Goal: Book appointment/travel/reservation

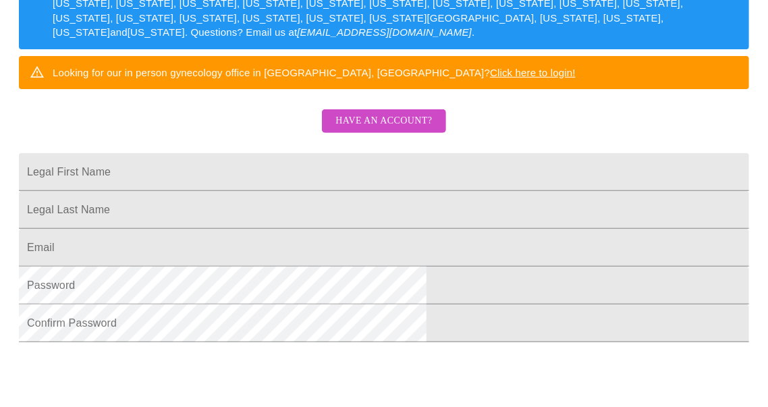
scroll to position [260, 0]
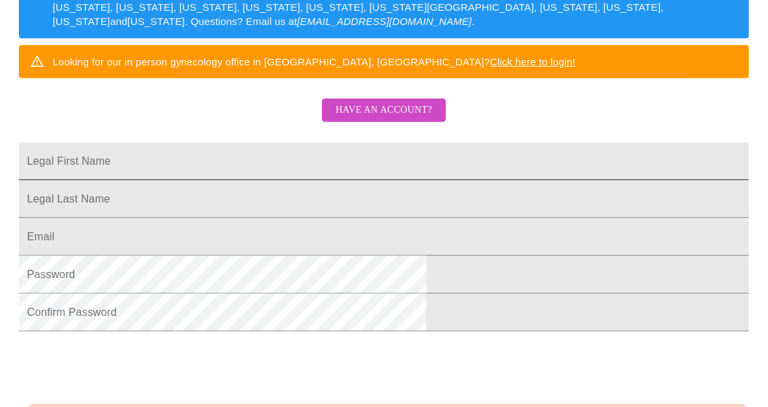
click at [224, 180] on input "Legal First Name" at bounding box center [384, 161] width 731 height 38
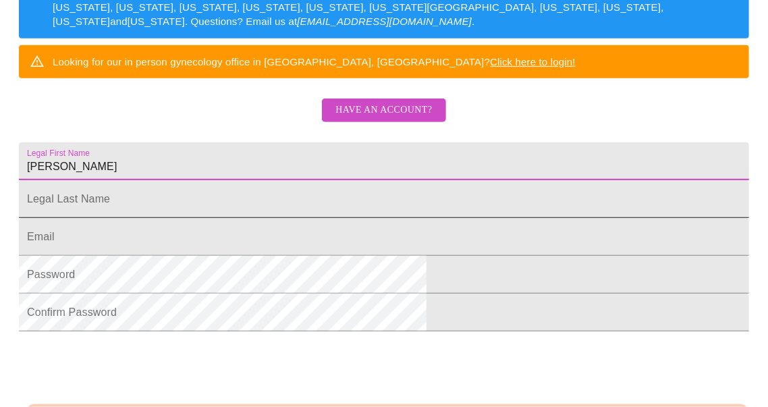
type input "Trudy"
click at [234, 218] on input "Legal First Name" at bounding box center [384, 199] width 731 height 38
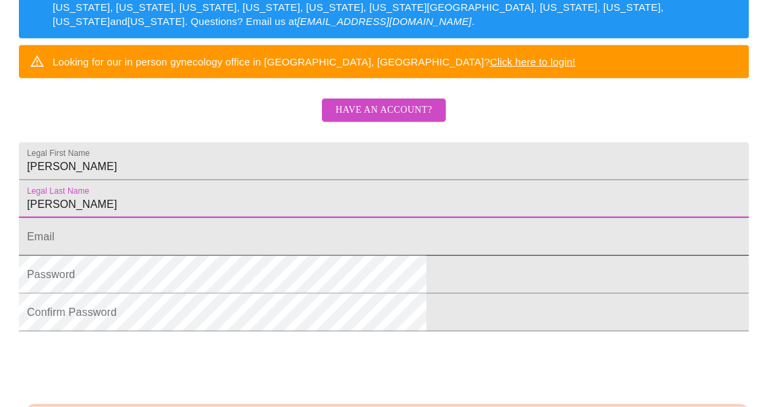
type input "Scalise"
click at [228, 256] on input "Legal First Name" at bounding box center [384, 237] width 731 height 38
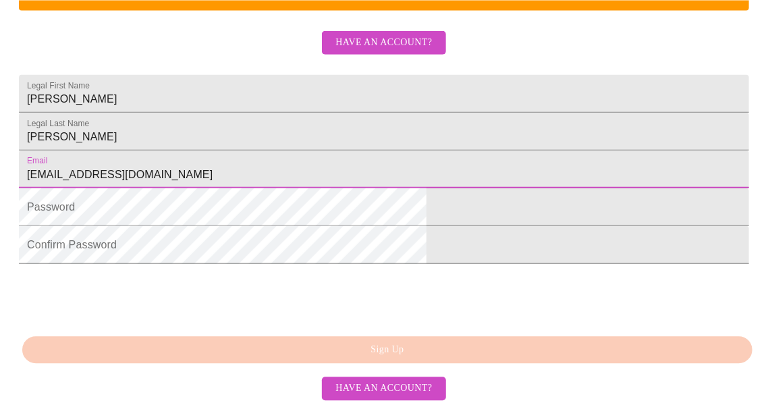
scroll to position [417, 0]
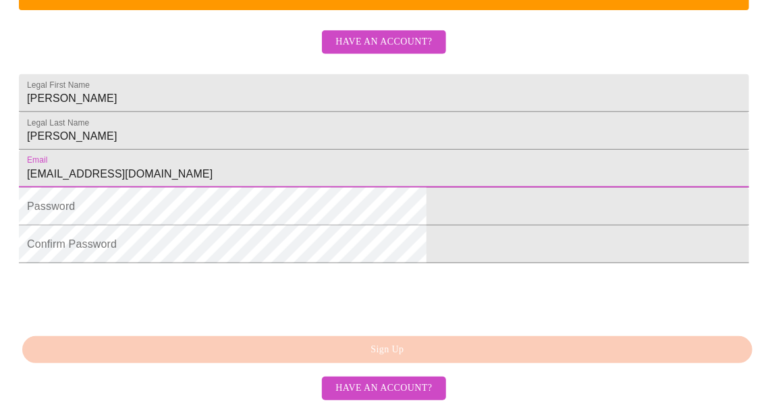
type input "TLJohnsonS@aol.com"
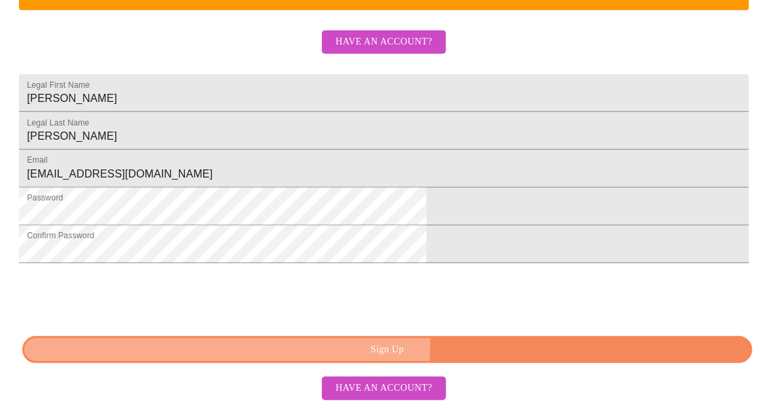
click at [342, 343] on span "Sign Up" at bounding box center [388, 350] width 700 height 17
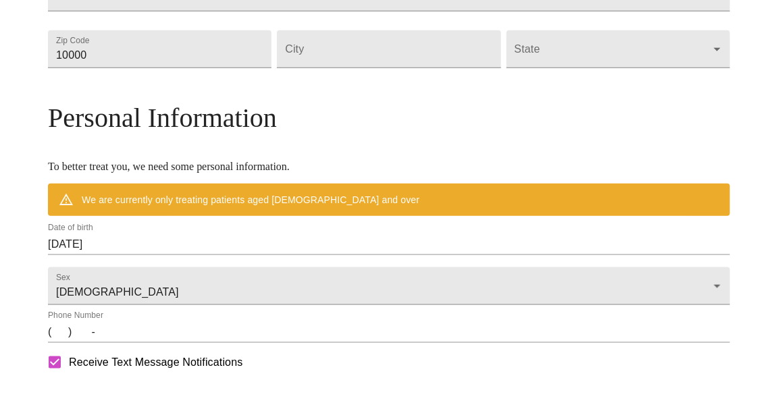
scroll to position [487, 0]
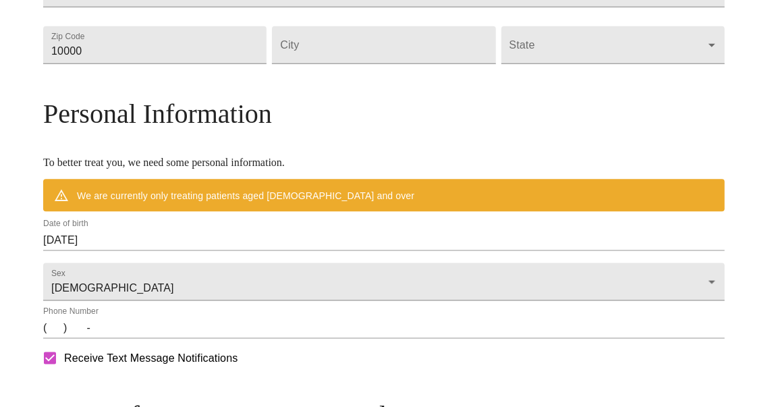
click at [137, 251] on input "10/08/2025" at bounding box center [384, 240] width 682 height 22
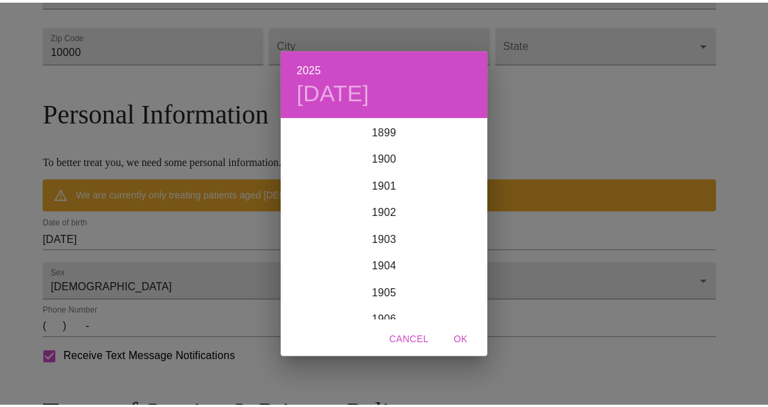
scroll to position [3322, 0]
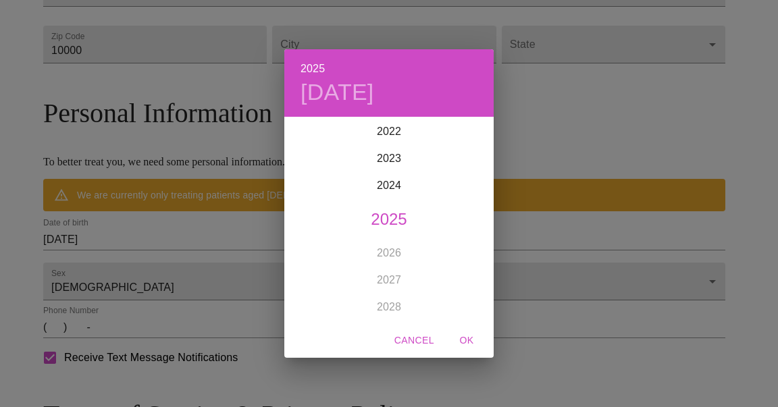
click at [471, 339] on span "OK" at bounding box center [466, 340] width 32 height 17
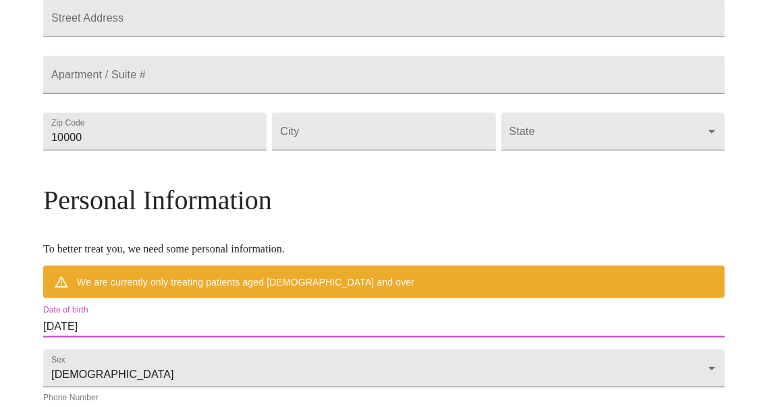
scroll to position [301, 0]
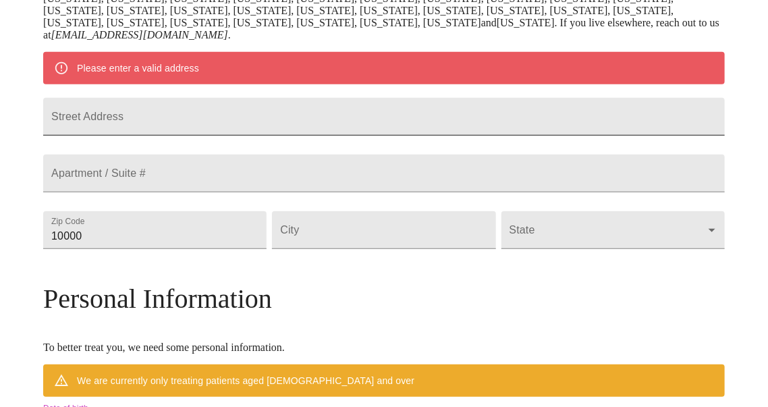
click at [142, 136] on input "Street Address" at bounding box center [384, 117] width 682 height 38
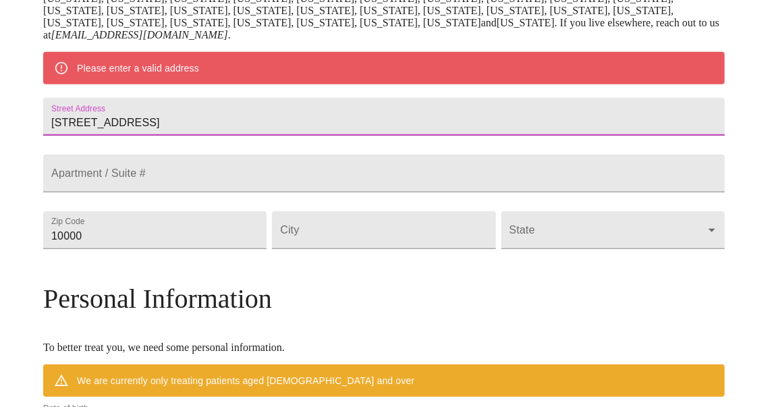
click at [155, 136] on input "91 B Woodland Dr" at bounding box center [384, 117] width 682 height 38
type input "91 Woodland Dr"
click at [147, 192] on input "Street Address" at bounding box center [384, 174] width 682 height 38
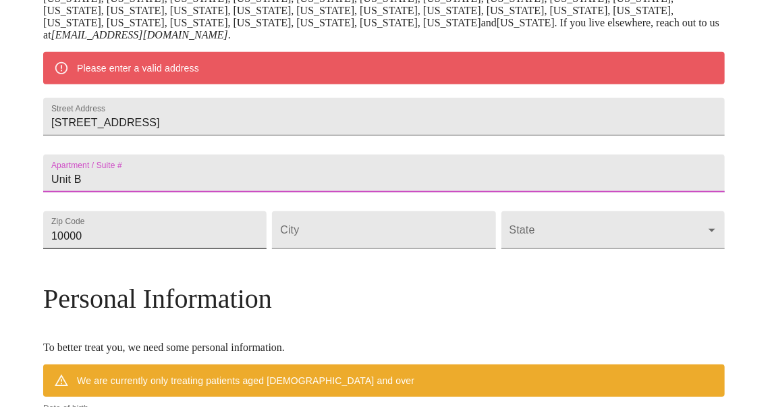
type input "Unit B"
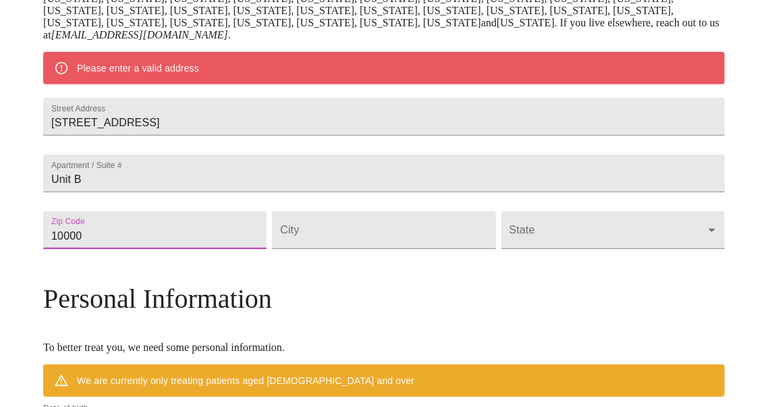
click at [261, 249] on input "10000" at bounding box center [155, 230] width 224 height 38
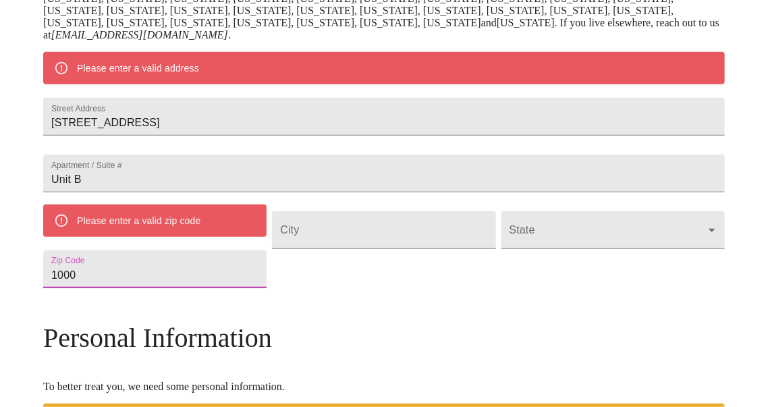
type input "10000"
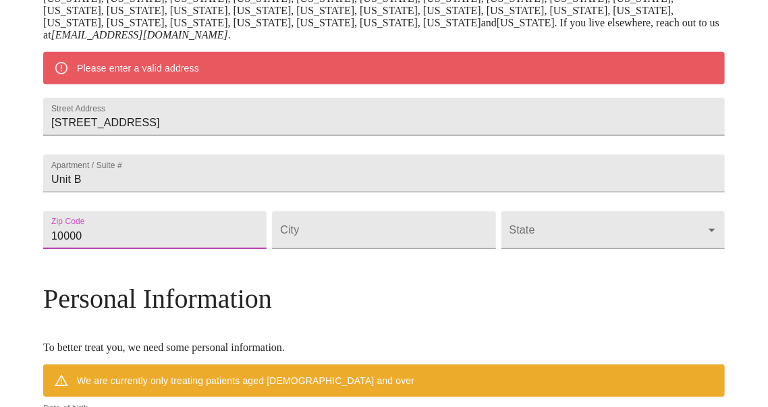
drag, startPoint x: 166, startPoint y: 293, endPoint x: 124, endPoint y: 294, distance: 42.5
click at [124, 249] on input "10000" at bounding box center [155, 230] width 224 height 38
type input "06382"
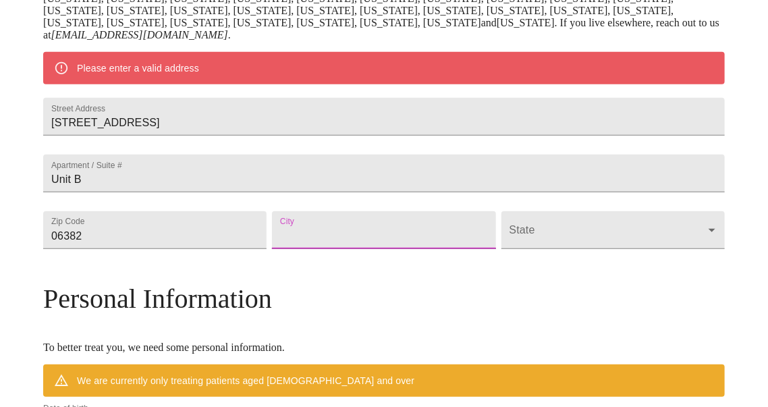
click at [329, 249] on input "Street Address" at bounding box center [384, 230] width 224 height 38
type input "Uncasville"
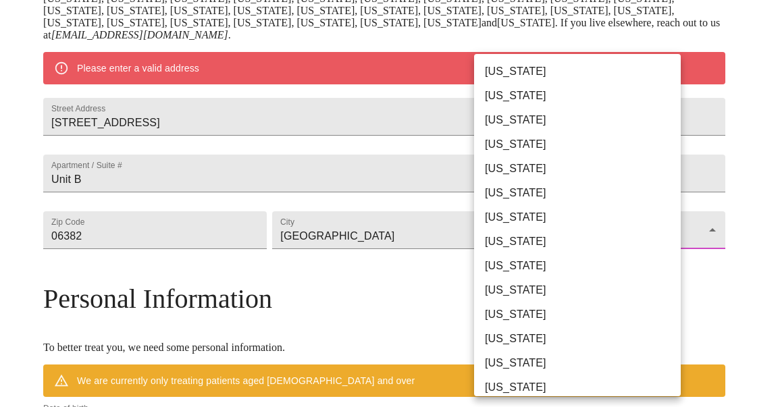
click at [629, 287] on body "MyMenopauseRx Welcome to MyMenopauseRx Since it's your first time here, you'll …" at bounding box center [388, 242] width 767 height 1077
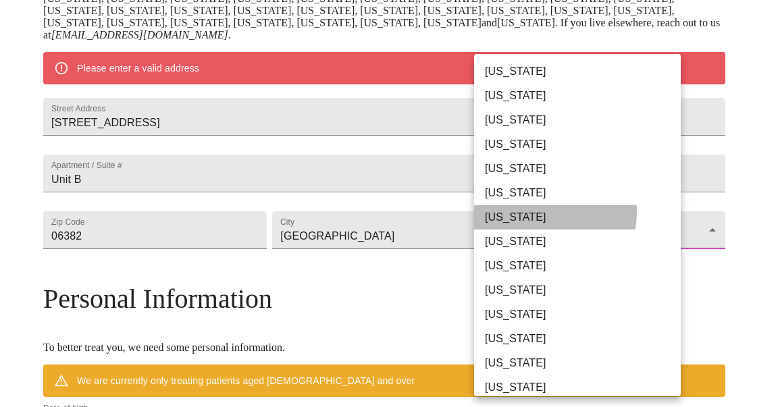
click at [542, 212] on li "Connecticut" at bounding box center [582, 217] width 216 height 24
type input "Connecticut"
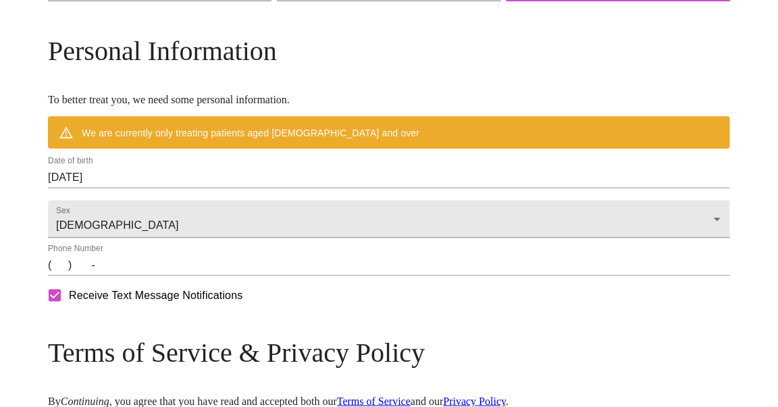
scroll to position [515, 0]
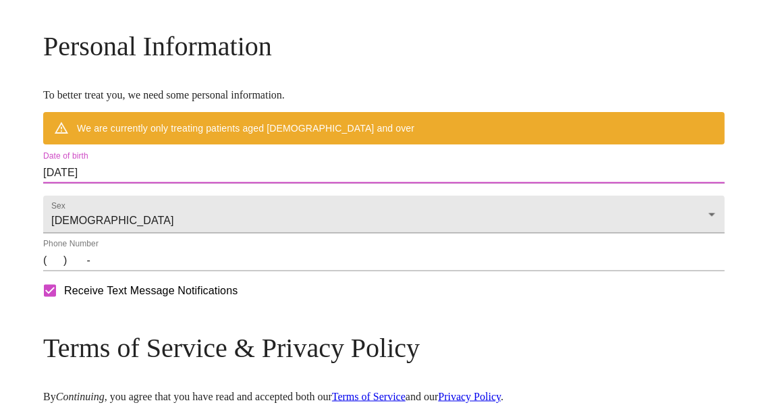
drag, startPoint x: 191, startPoint y: 221, endPoint x: 101, endPoint y: 213, distance: 90.1
click at [101, 184] on input "10/08/2025" at bounding box center [384, 173] width 682 height 22
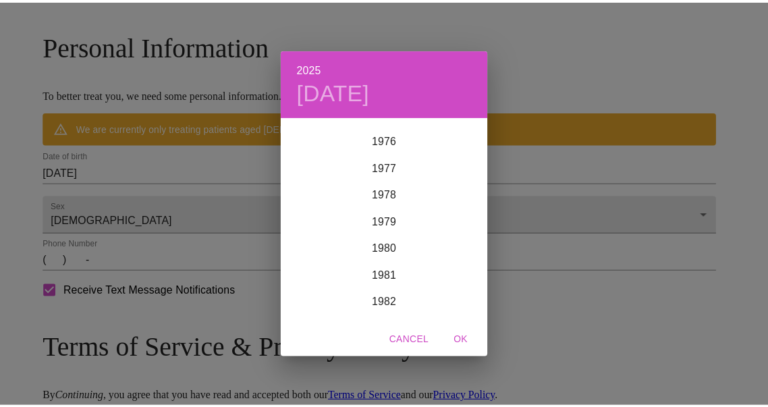
scroll to position [1552, 0]
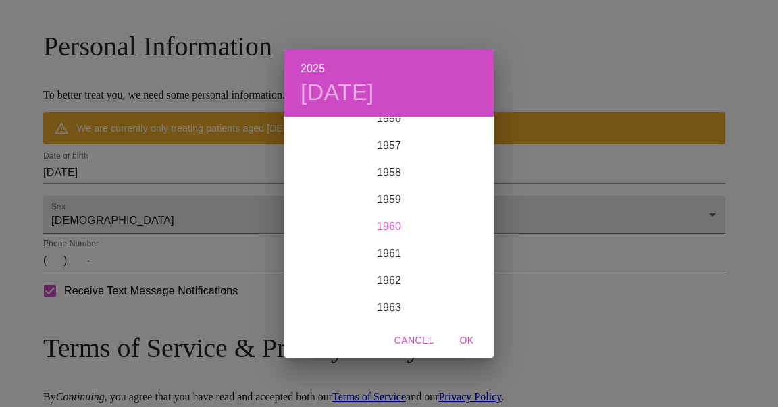
click at [395, 219] on div "1960" at bounding box center [388, 226] width 209 height 27
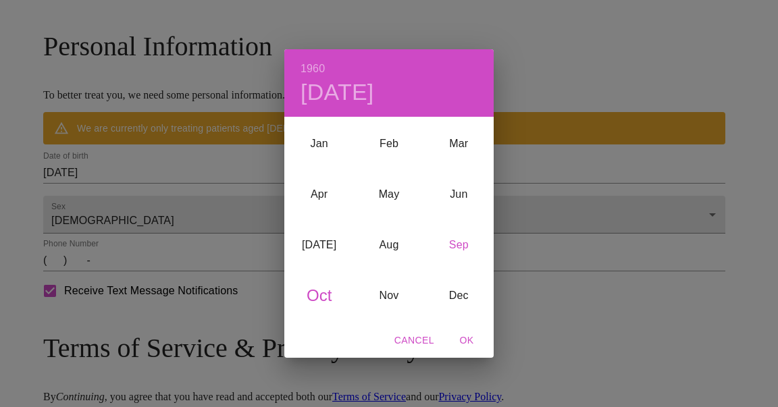
click at [466, 240] on div "Sep" at bounding box center [459, 244] width 70 height 51
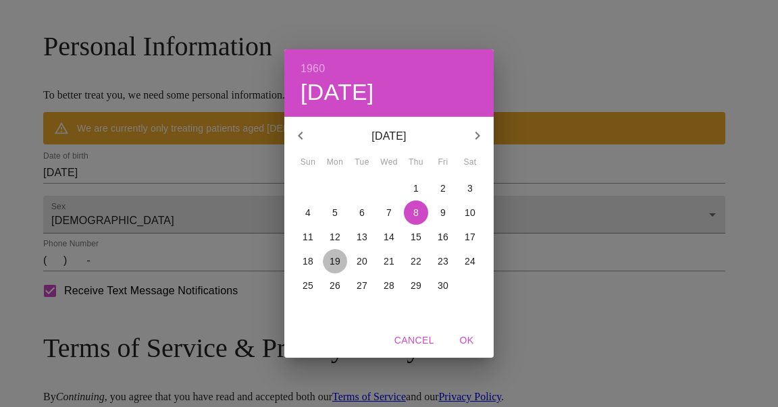
click at [336, 257] on p "19" at bounding box center [335, 262] width 11 height 14
click at [466, 337] on span "OK" at bounding box center [466, 340] width 32 height 17
type input "09/19/1960"
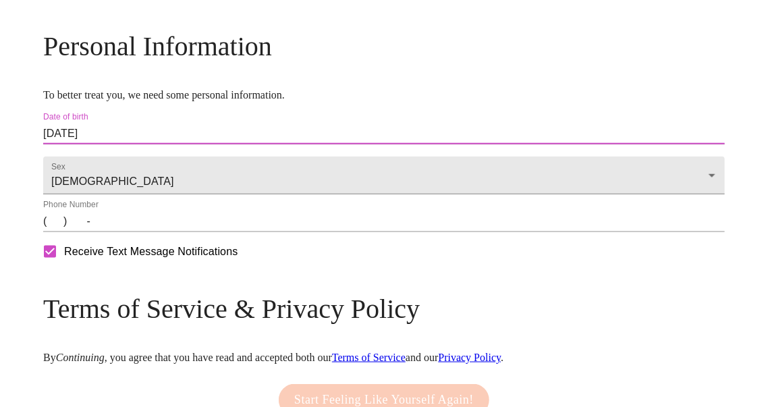
click at [134, 232] on input "(   )    -" at bounding box center [384, 222] width 682 height 22
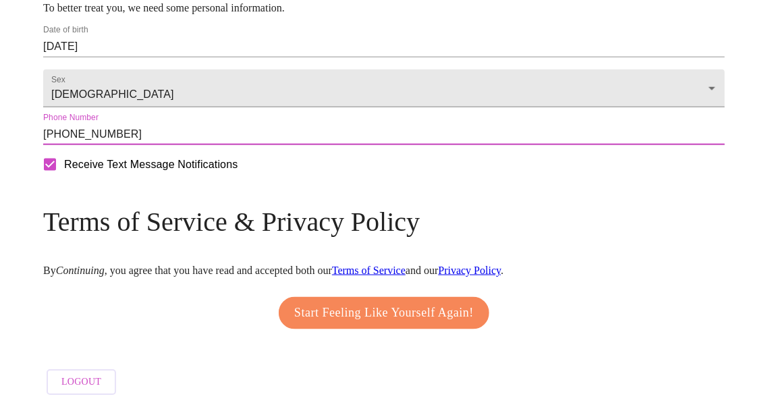
scroll to position [664, 0]
type input "(203) 560-5836"
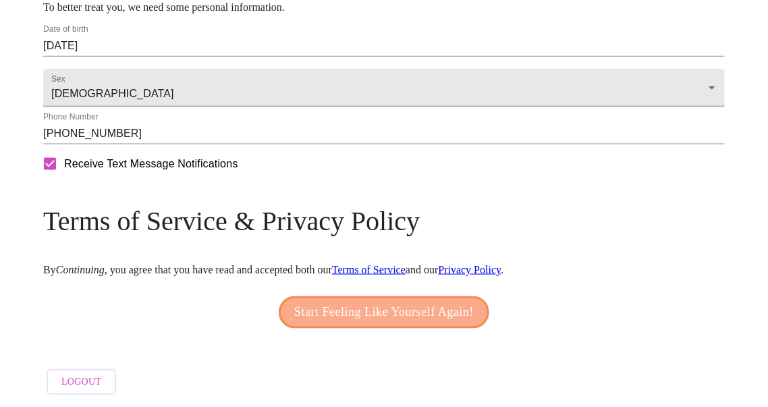
click at [445, 302] on span "Start Feeling Like Yourself Again!" at bounding box center [384, 313] width 180 height 22
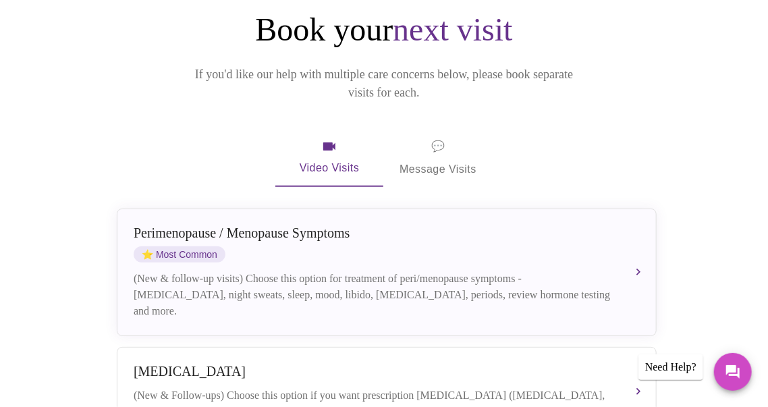
scroll to position [153, 0]
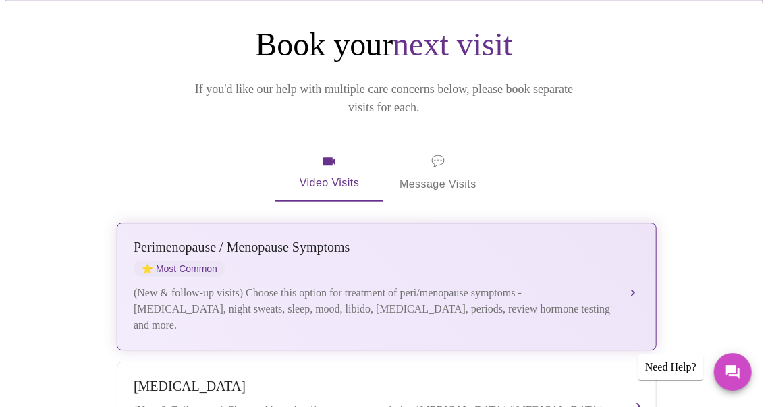
click at [203, 240] on div "Perimenopause / Menopause Symptoms" at bounding box center [373, 248] width 479 height 16
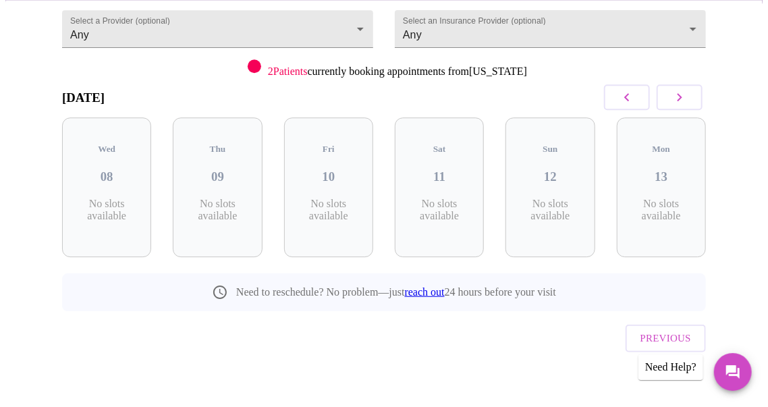
scroll to position [140, 0]
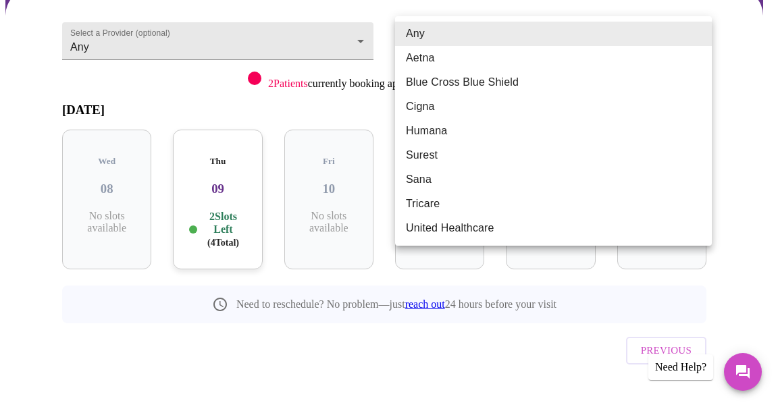
click at [697, 30] on body "MyMenopauseRx Appointments Messaging Labs Uploads Medications Community Refer a…" at bounding box center [388, 148] width 767 height 567
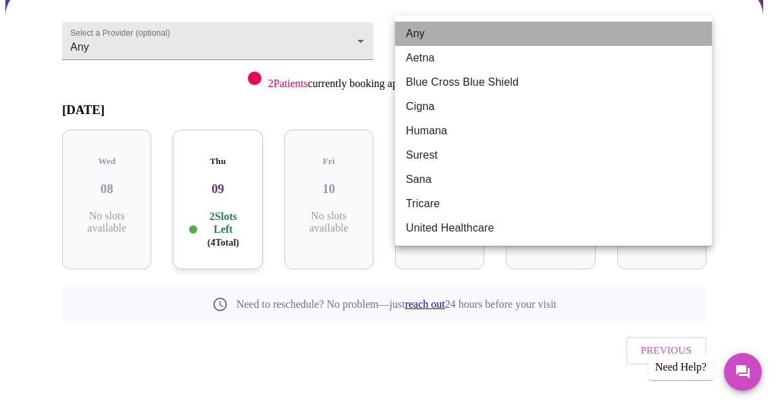
click at [425, 28] on li "Any" at bounding box center [553, 34] width 317 height 24
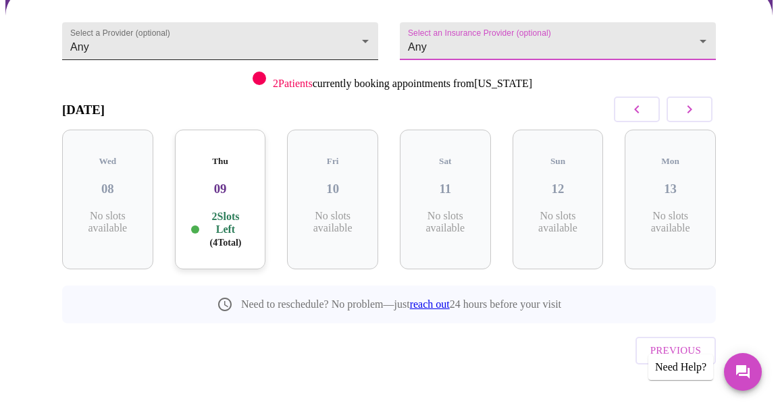
click at [359, 34] on body "MyMenopauseRx Appointments Messaging Labs Uploads Medications Community Refer a…" at bounding box center [388, 148] width 767 height 567
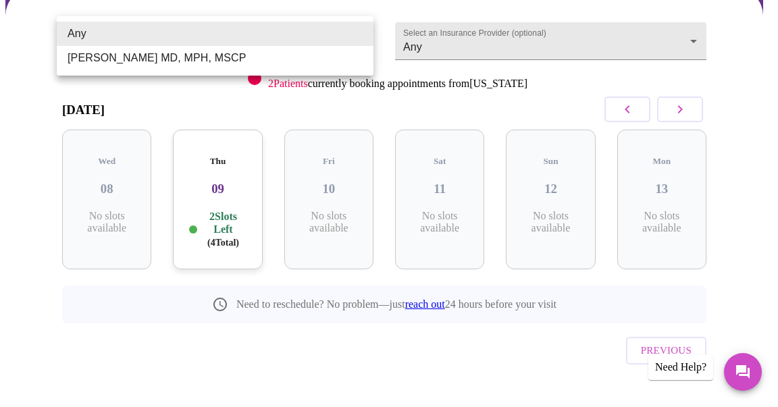
click at [88, 28] on li "Any" at bounding box center [215, 34] width 317 height 24
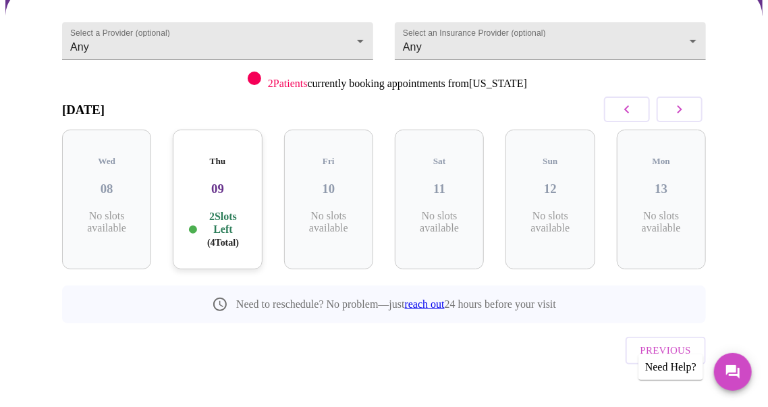
click at [221, 210] on p "2 Slots Left ( 4 Total)" at bounding box center [223, 229] width 46 height 39
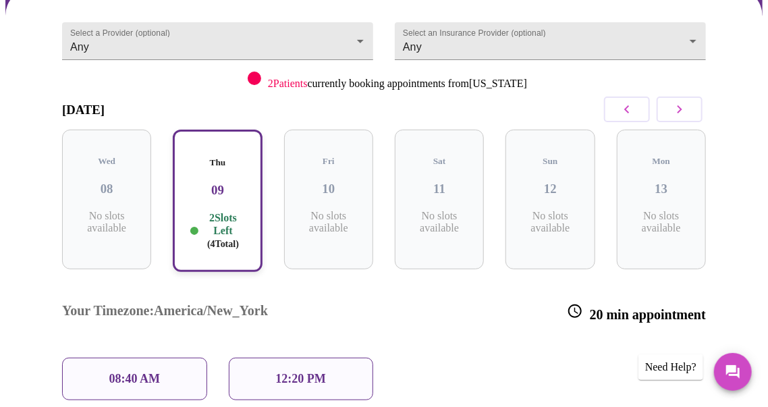
click at [320, 372] on p "12:20 PM" at bounding box center [301, 379] width 50 height 14
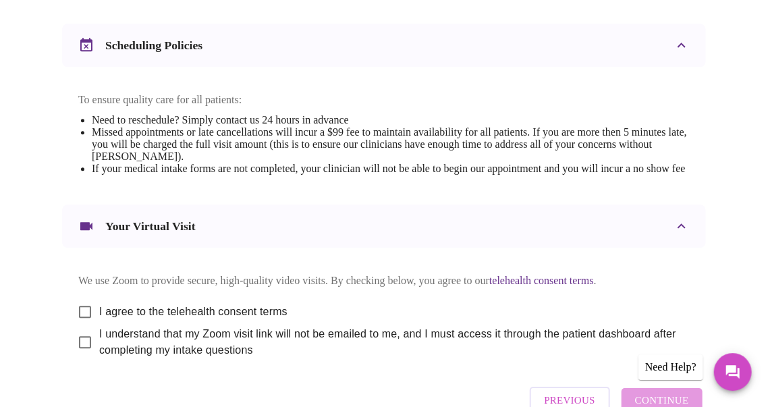
scroll to position [539, 0]
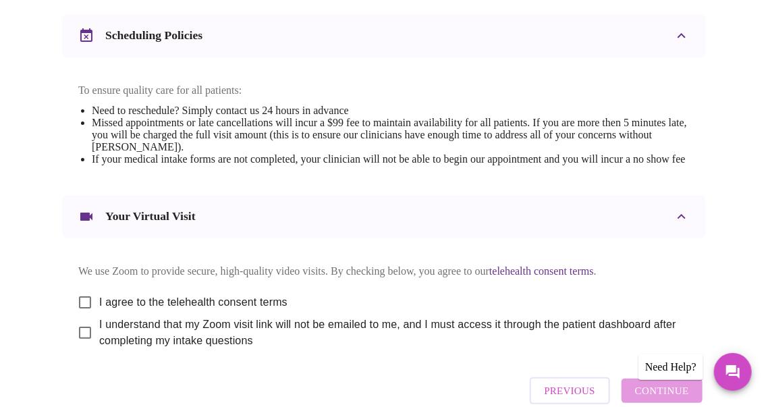
click at [86, 42] on icon at bounding box center [86, 35] width 12 height 14
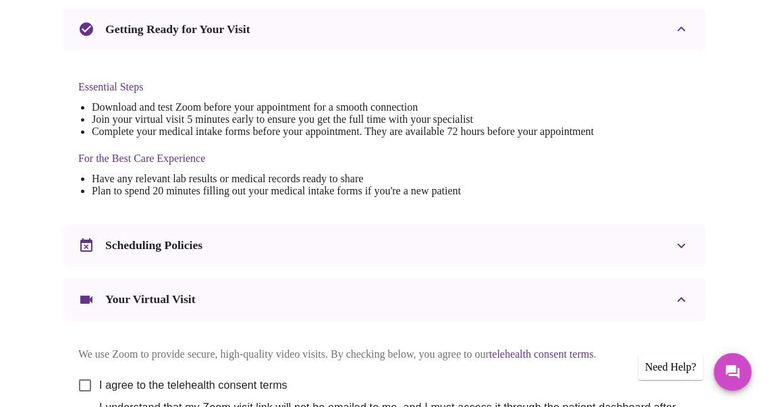
scroll to position [355, 0]
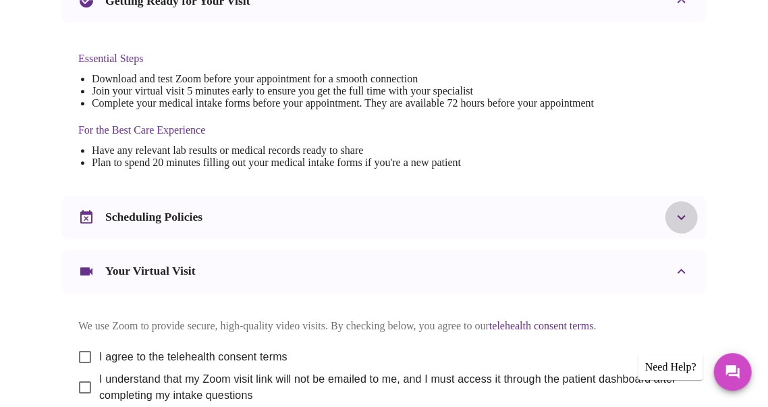
click at [689, 224] on icon at bounding box center [682, 217] width 16 height 16
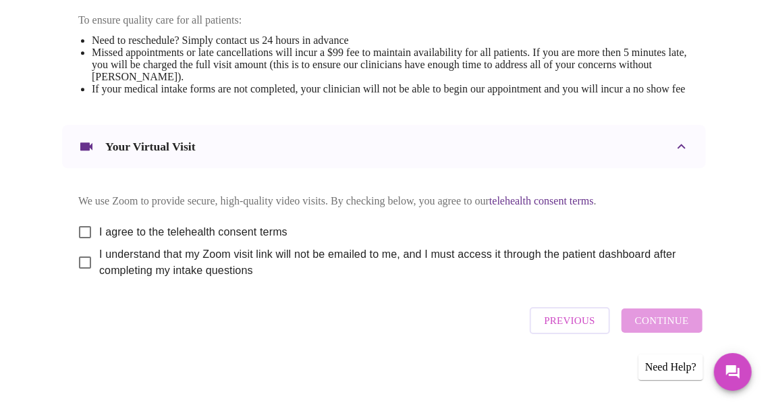
scroll to position [629, 0]
click at [84, 240] on input "I agree to the telehealth consent terms" at bounding box center [85, 232] width 28 height 28
checkbox input "true"
click at [79, 276] on input "I understand that my Zoom visit link will not be emailed to me, and I must acce…" at bounding box center [85, 262] width 28 height 28
checkbox input "true"
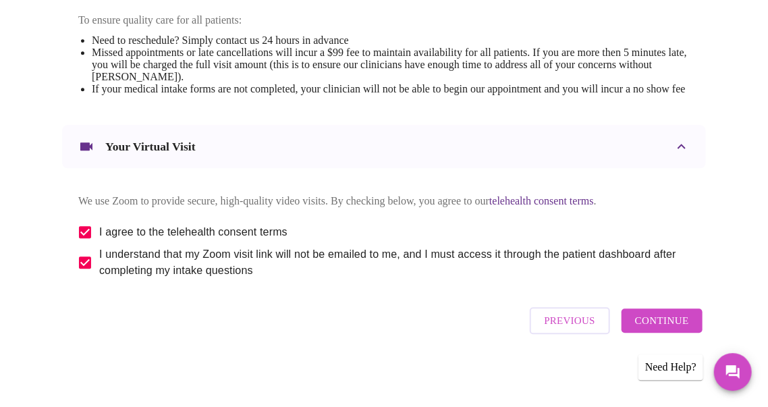
scroll to position [646, 0]
click at [666, 325] on span "Continue" at bounding box center [662, 321] width 54 height 18
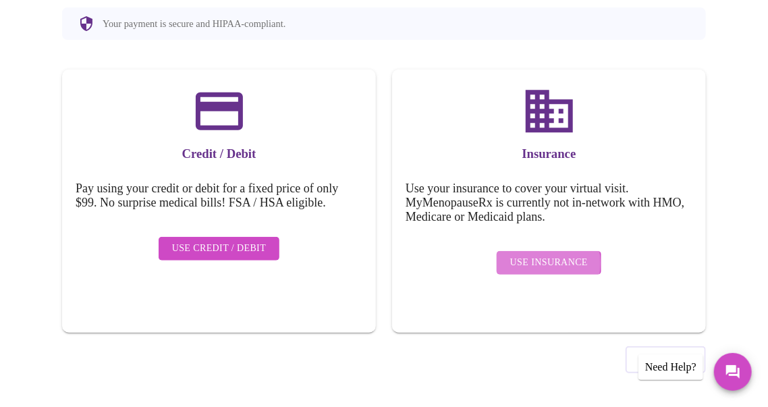
click at [533, 255] on span "Use Insurance" at bounding box center [549, 263] width 78 height 17
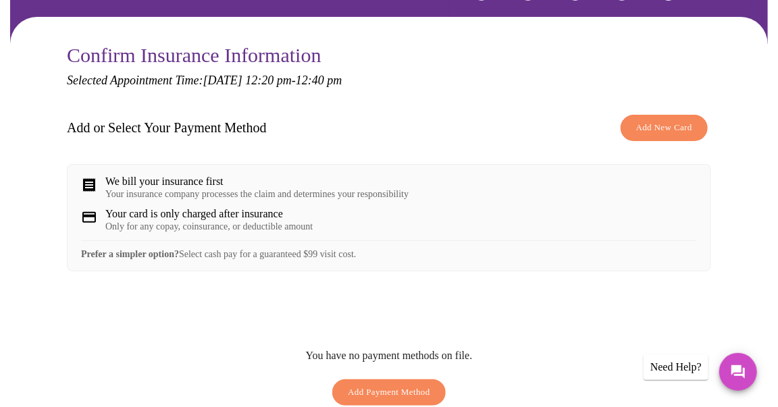
scroll to position [108, 0]
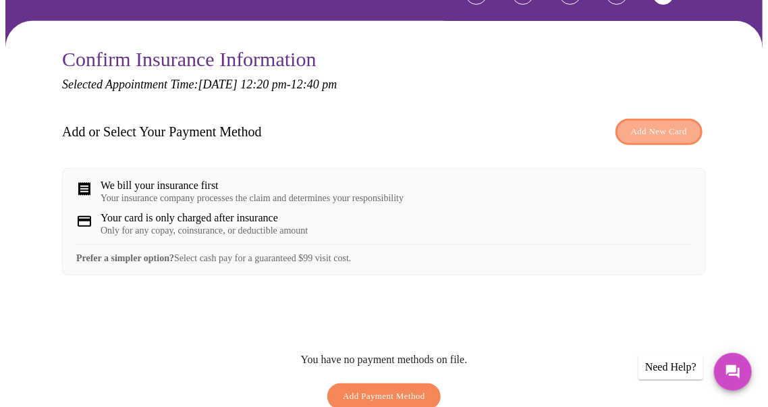
click at [660, 124] on span "Add New Card" at bounding box center [659, 132] width 56 height 16
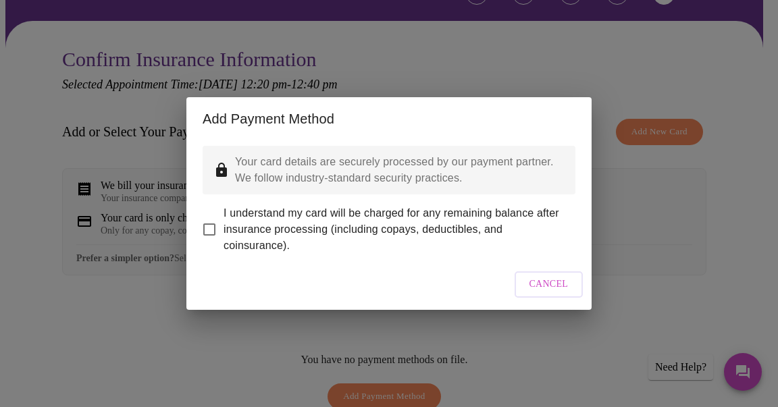
click at [207, 219] on input "I understand my card will be charged for any remaining balance after insurance …" at bounding box center [209, 229] width 28 height 28
checkbox input "true"
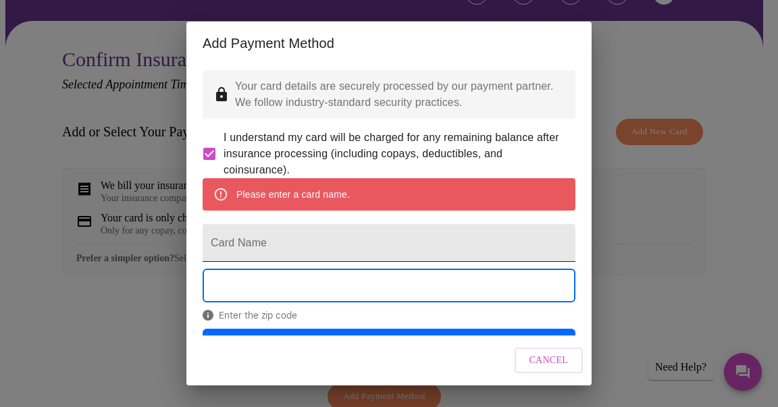
click at [242, 262] on input "Card Name" at bounding box center [389, 243] width 373 height 38
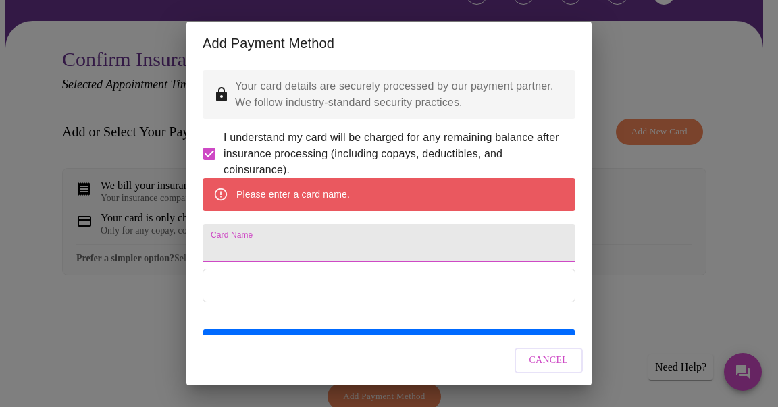
click at [242, 262] on input "Card Name" at bounding box center [389, 243] width 373 height 38
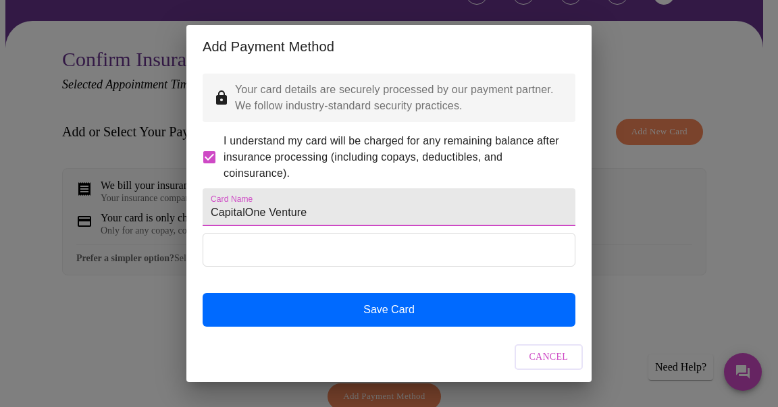
type input "CapitalOne Venture"
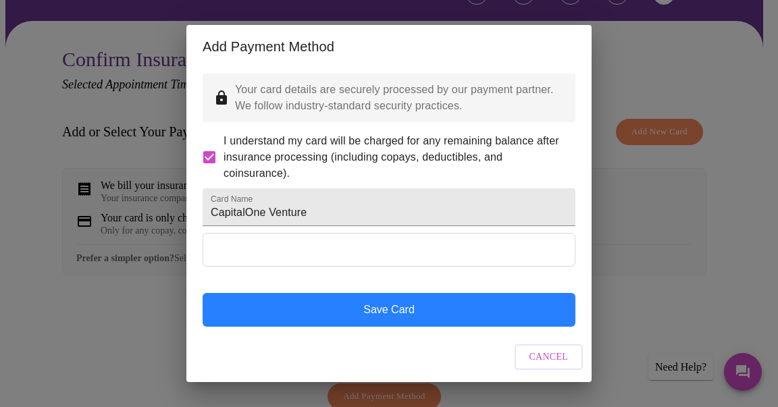
click at [431, 305] on button "Save Card" at bounding box center [389, 310] width 373 height 34
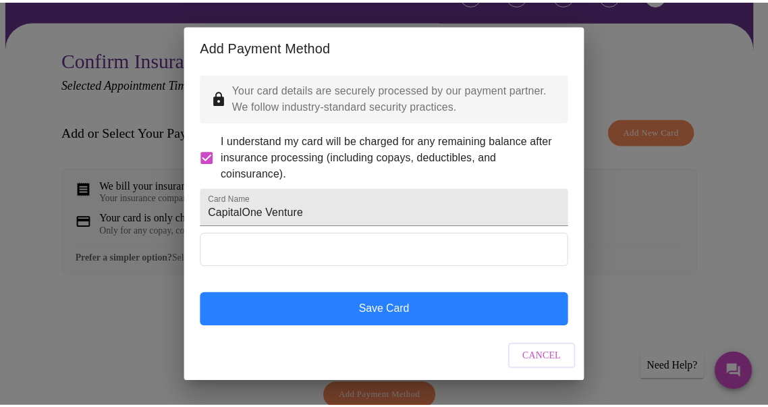
scroll to position [0, 0]
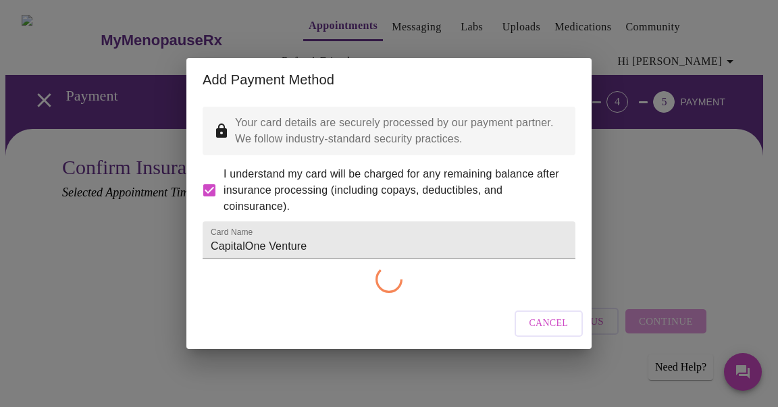
checkbox input "false"
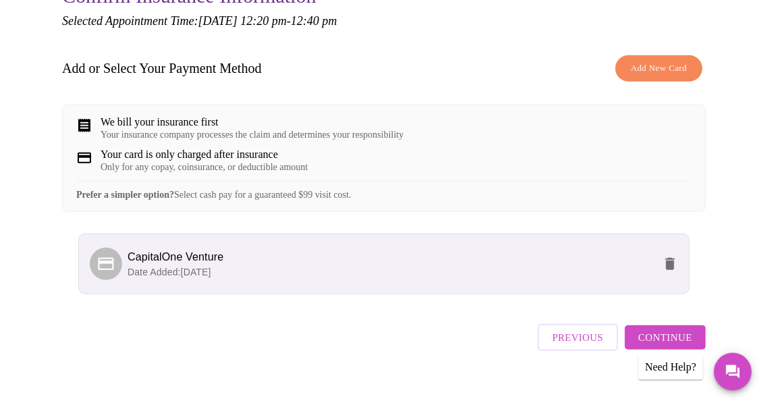
scroll to position [197, 0]
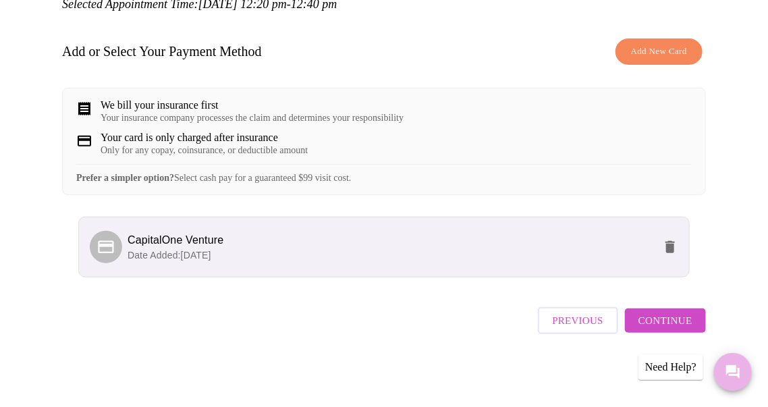
click at [731, 366] on icon "Messages" at bounding box center [734, 372] width 14 height 14
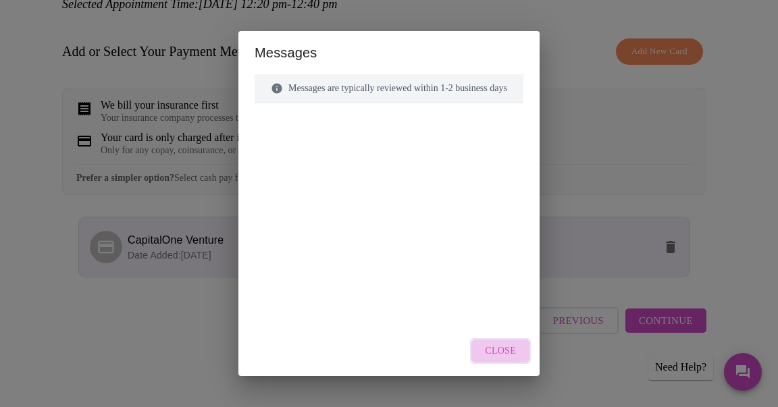
click at [516, 349] on span "Close" at bounding box center [500, 351] width 31 height 17
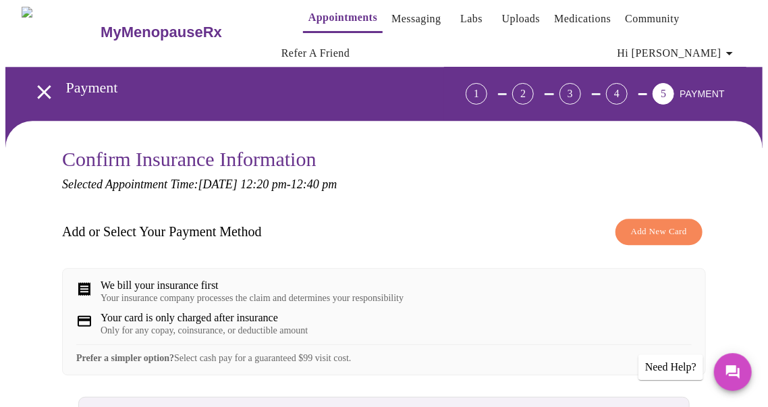
scroll to position [0, 0]
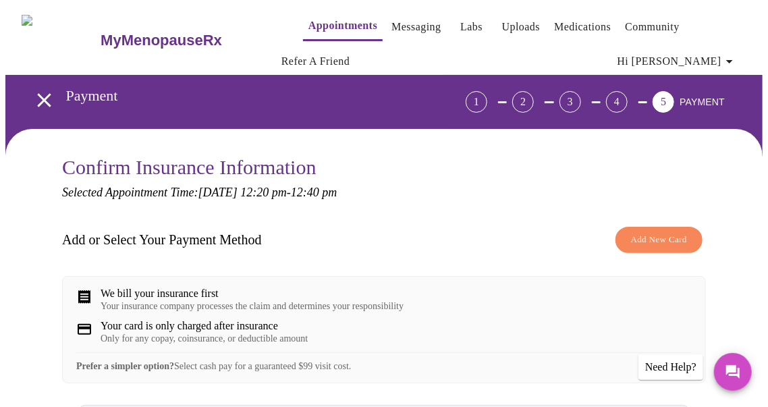
click at [397, 20] on link "Messaging" at bounding box center [416, 27] width 49 height 19
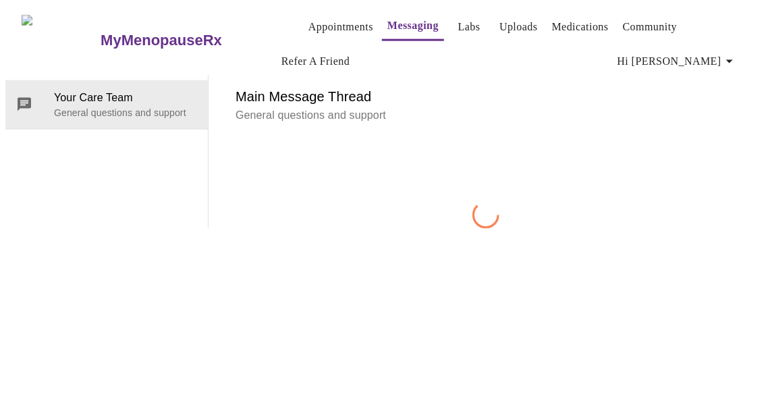
scroll to position [69, 0]
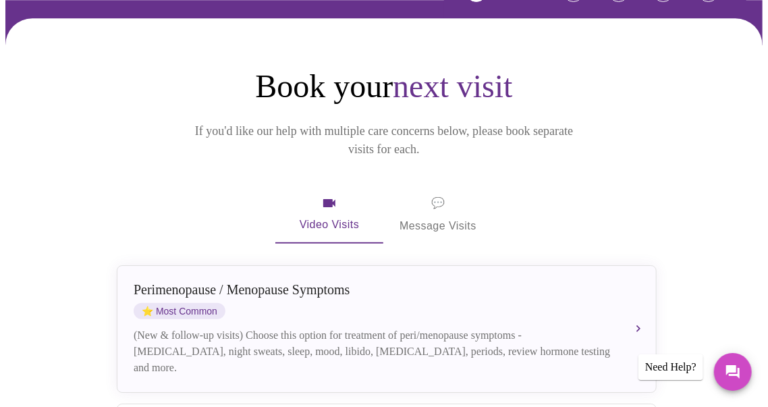
scroll to position [119, 0]
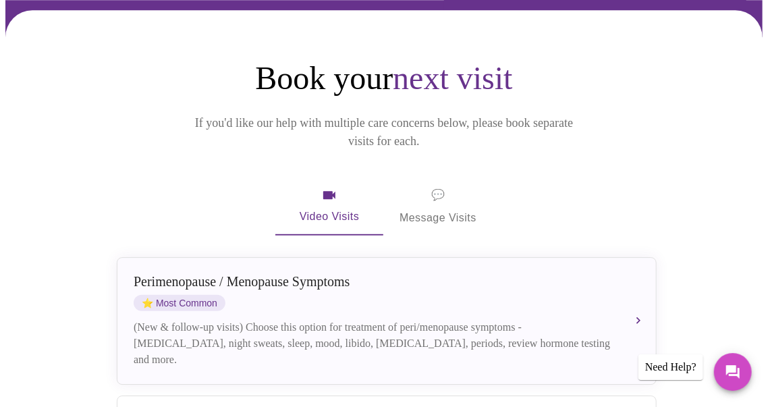
click at [436, 186] on span "💬 Message Visits" at bounding box center [438, 207] width 77 height 42
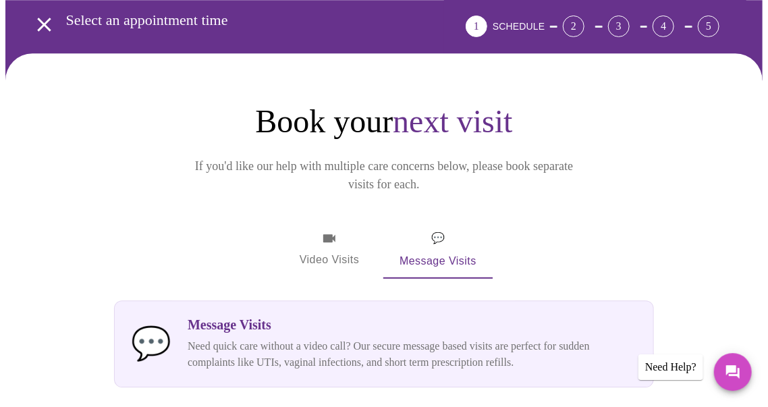
scroll to position [0, 0]
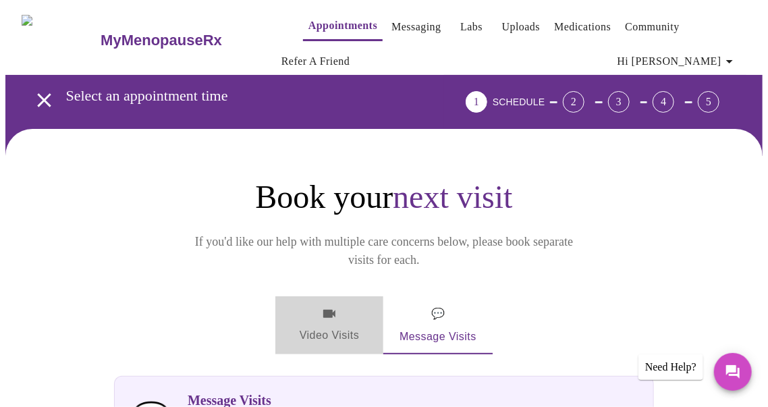
click at [326, 306] on span "Video Visits" at bounding box center [330, 325] width 76 height 39
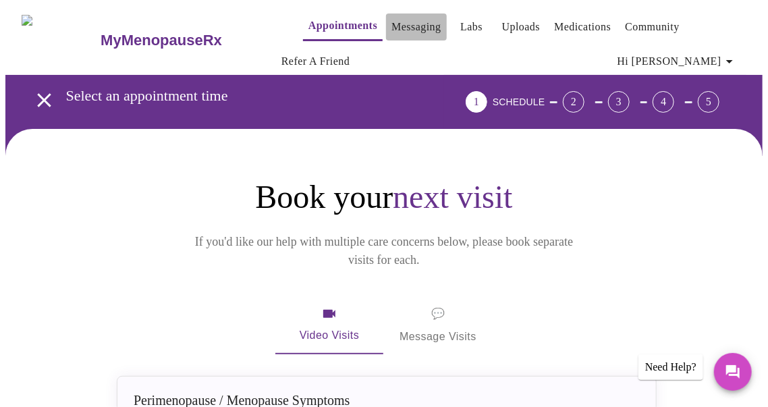
click at [392, 18] on link "Messaging" at bounding box center [416, 27] width 49 height 19
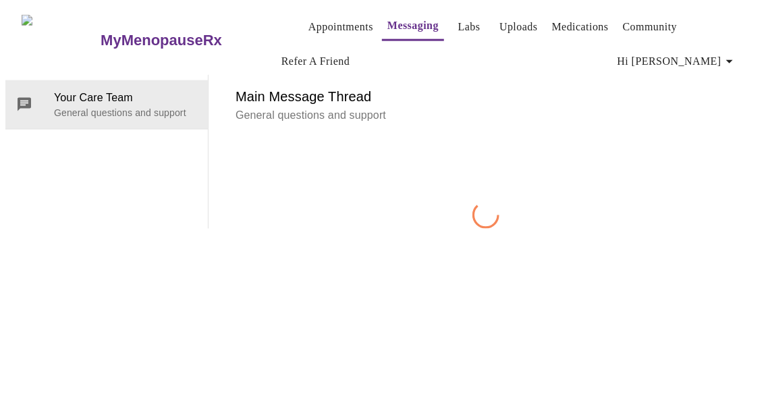
scroll to position [69, 0]
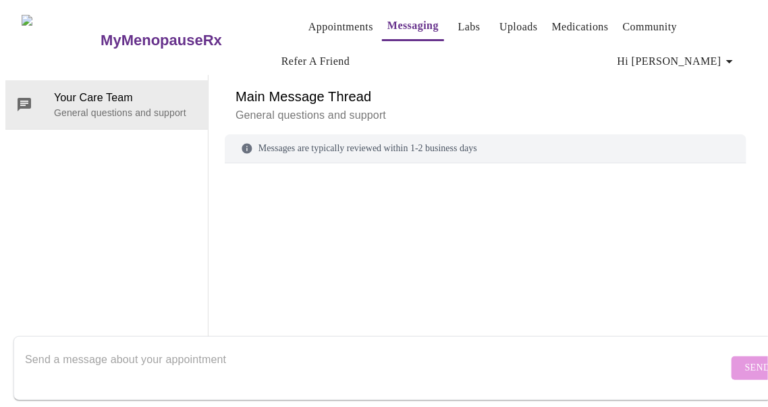
click at [76, 351] on textarea "Send a message about your appointment" at bounding box center [377, 367] width 704 height 43
click at [195, 346] on textarea "I wwould like to postpone my appontment fo" at bounding box center [377, 367] width 704 height 43
click at [243, 346] on textarea "I wwould like to postpone my appointment fo" at bounding box center [377, 367] width 704 height 43
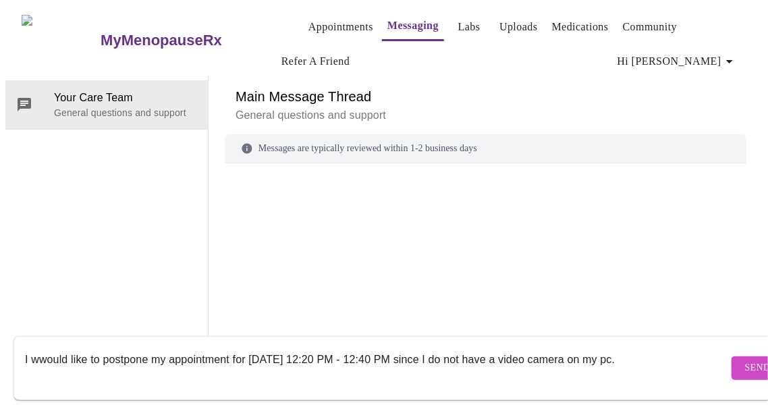
click at [42, 347] on textarea "I wwould like to postpone my appointment for Thursday, October 9, 2025 at 12:20…" at bounding box center [377, 367] width 704 height 43
click at [70, 361] on textarea "I would like to postpone my appointment for Thursday, October 9, 2025 at 12:20 …" at bounding box center [377, 367] width 704 height 43
type textarea "I would like to postpone my appointment for Thursday, October 9, 2025 at 12:20 …"
click at [745, 360] on span "Send" at bounding box center [758, 368] width 26 height 17
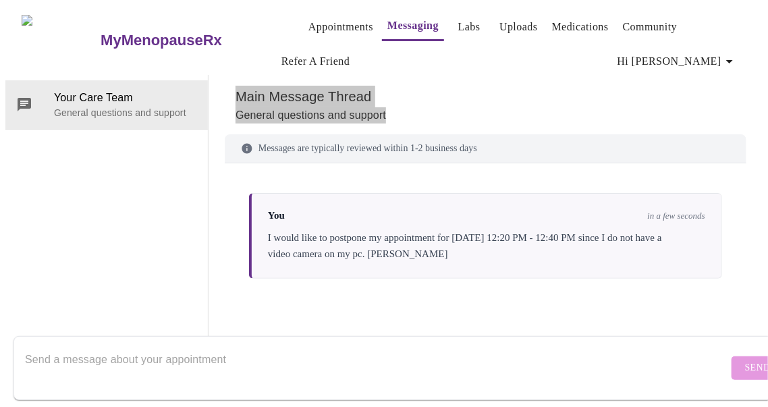
drag, startPoint x: 558, startPoint y: 182, endPoint x: 205, endPoint y: 15, distance: 390.9
click at [225, 134] on div "Messages are typically reviewed within 1-2 business days You in a few seconds I…" at bounding box center [486, 253] width 522 height 238
copy div "Main Message Thread General questions and support"
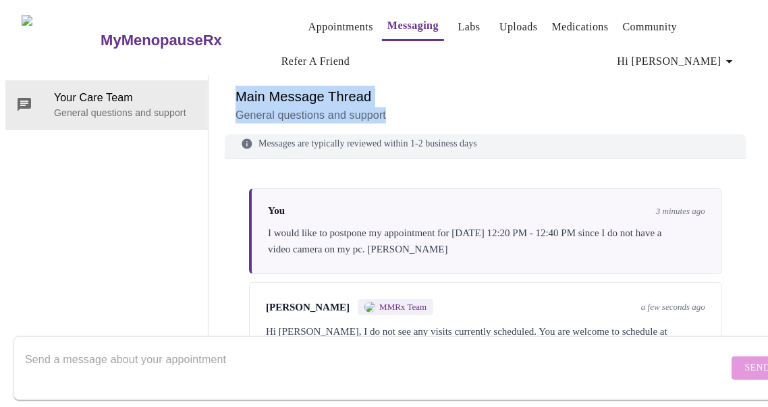
scroll to position [12, 0]
click at [631, 107] on p "General questions and support" at bounding box center [486, 115] width 500 height 16
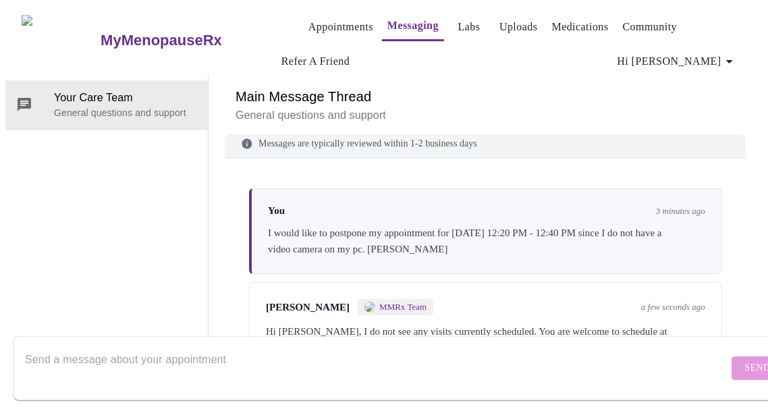
scroll to position [44, 0]
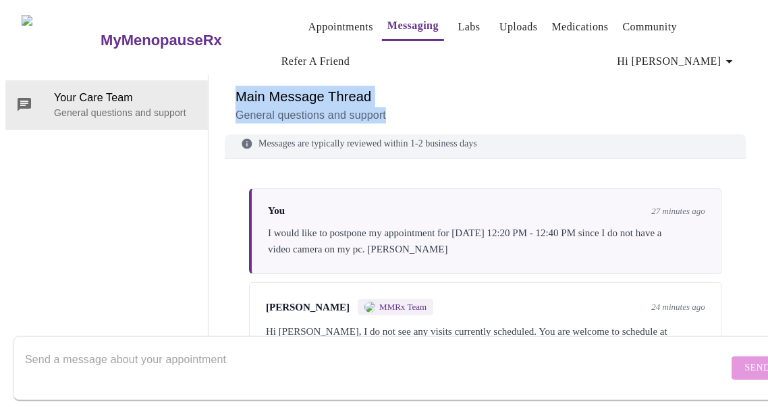
drag, startPoint x: 582, startPoint y: 280, endPoint x: 189, endPoint y: 26, distance: 467.9
click at [225, 134] on div "Messages are typically reviewed within 1-2 business days You 27 minutes ago I w…" at bounding box center [486, 253] width 522 height 238
copy div "Your Care Team General questions and support Main Message Thread General questi…"
click at [563, 130] on div "Messages are typically reviewed within 1-2 business days" at bounding box center [486, 144] width 522 height 29
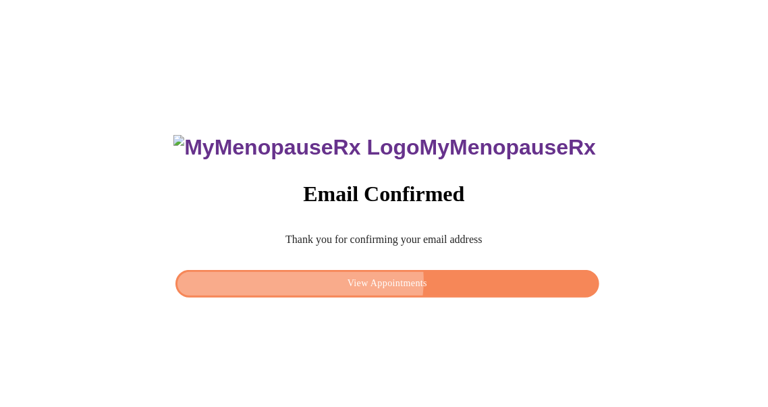
click at [384, 277] on span "View Appointments" at bounding box center [387, 284] width 393 height 17
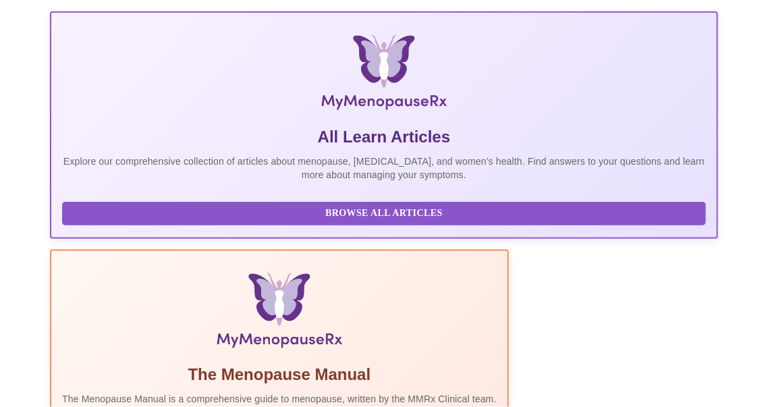
scroll to position [167, 0]
